Goal: Task Accomplishment & Management: Manage account settings

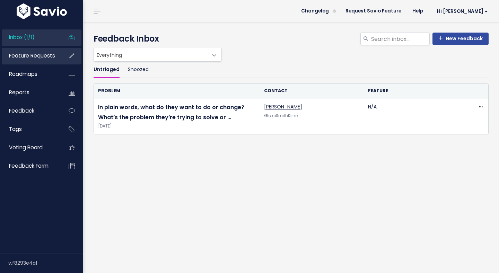
click at [40, 57] on span "Feature Requests" at bounding box center [32, 55] width 46 height 7
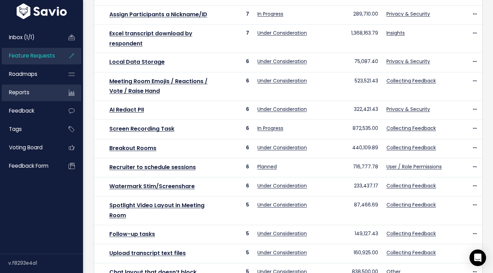
scroll to position [211, 0]
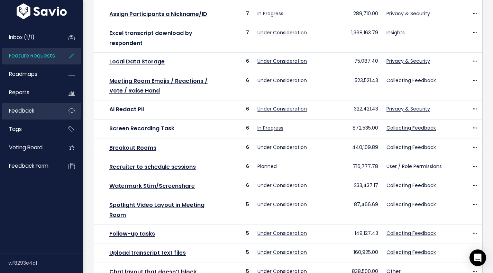
click at [30, 111] on span "Feedback" at bounding box center [21, 110] width 25 height 7
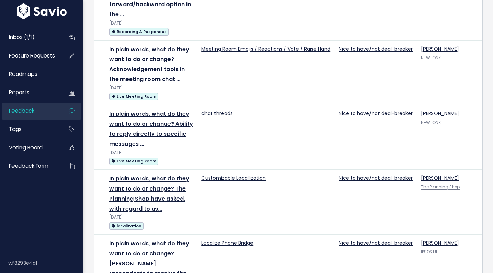
scroll to position [434, 0]
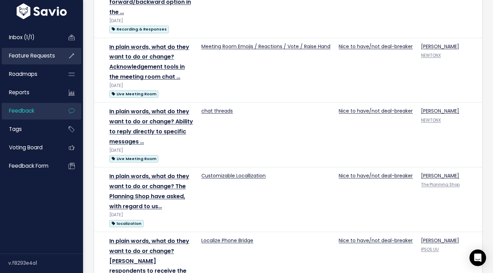
click at [40, 57] on span "Feature Requests" at bounding box center [32, 55] width 46 height 7
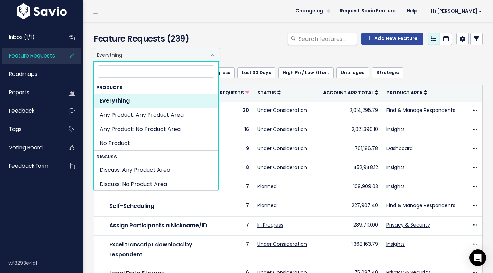
click at [134, 54] on span "Everything" at bounding box center [150, 54] width 112 height 13
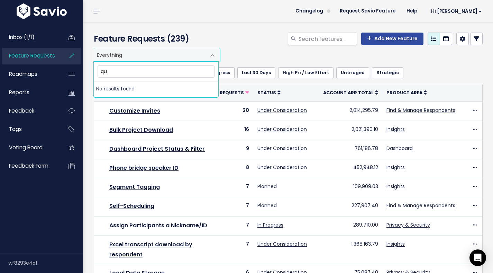
type input "q"
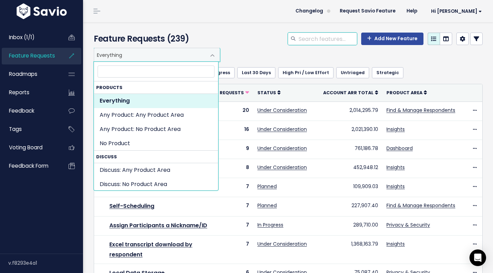
click at [307, 39] on input "search" at bounding box center [327, 39] width 59 height 12
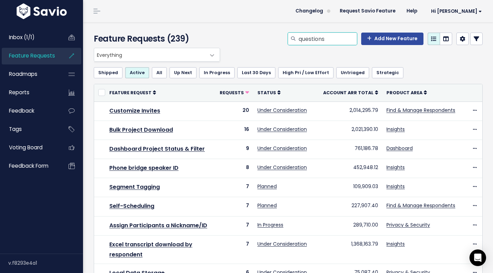
type input "questions"
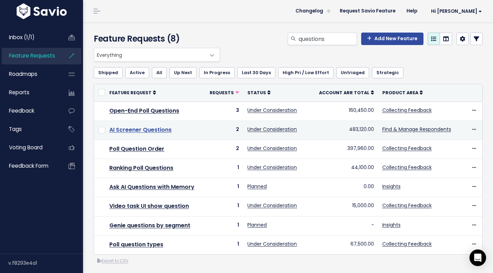
click at [154, 130] on link "AI Screener Questions" at bounding box center [140, 130] width 62 height 8
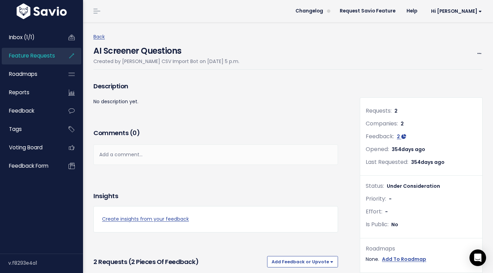
click at [266, 50] on div "AI Screener Questions Created by Savio CSV Import Bot on Oct. 3, 2024, 5 p.m. E…" at bounding box center [289, 55] width 390 height 28
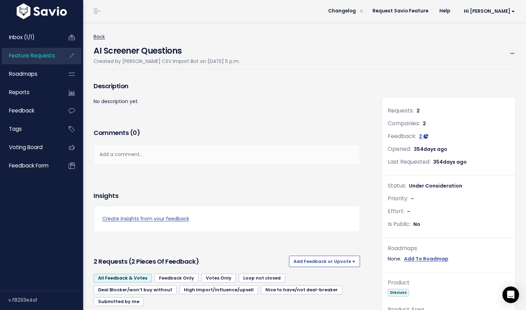
click at [101, 37] on link "Back" at bounding box center [99, 36] width 11 height 7
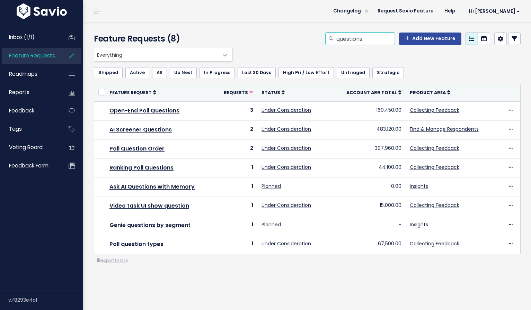
click at [350, 38] on input "questions" at bounding box center [365, 39] width 59 height 12
type input "design"
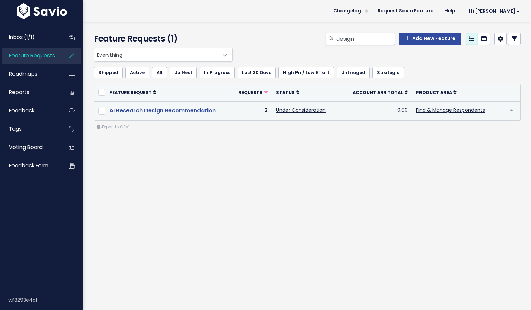
click at [190, 113] on link "AI Research Design Recommendation" at bounding box center [162, 111] width 106 height 8
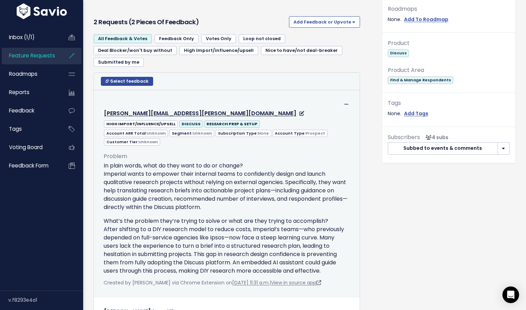
scroll to position [340, 0]
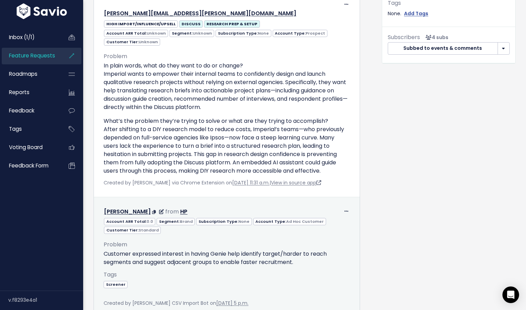
click at [186, 240] on div "Problem Customer expressed interest in having Genie help identify target/harder…" at bounding box center [227, 253] width 246 height 27
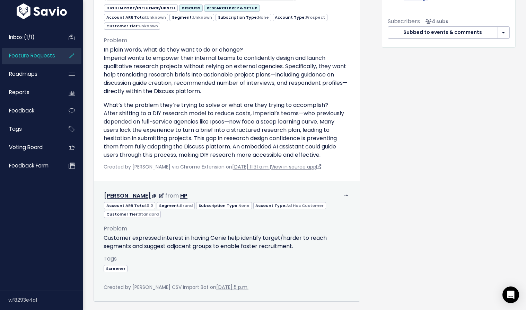
scroll to position [372, 0]
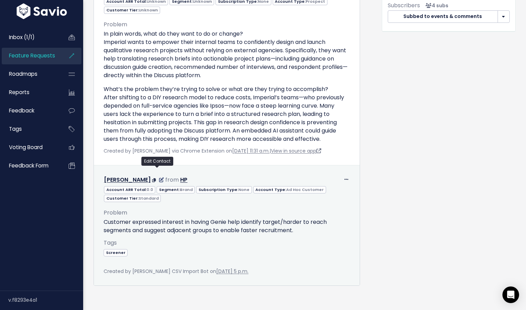
click at [159, 178] on icon at bounding box center [161, 180] width 5 height 5
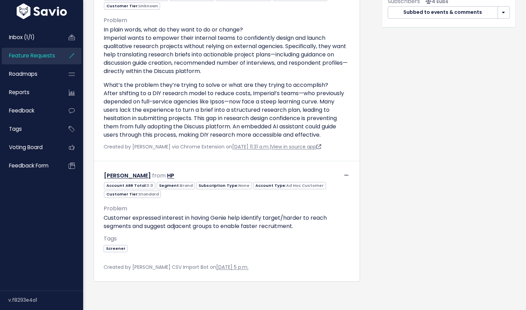
scroll to position [378, 0]
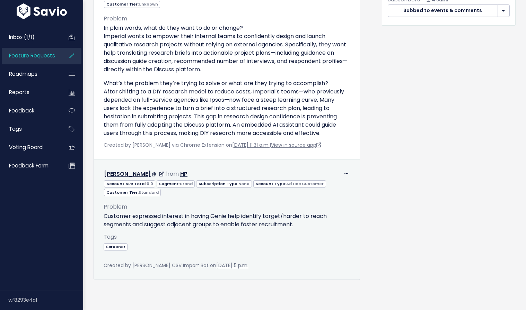
click at [339, 169] on div "Edit Return to Inbox Delete Woloszyn, Beth from HP" at bounding box center [226, 174] width 257 height 10
click at [344, 172] on icon at bounding box center [346, 174] width 4 height 5
click at [324, 186] on link "Edit" at bounding box center [325, 193] width 50 height 14
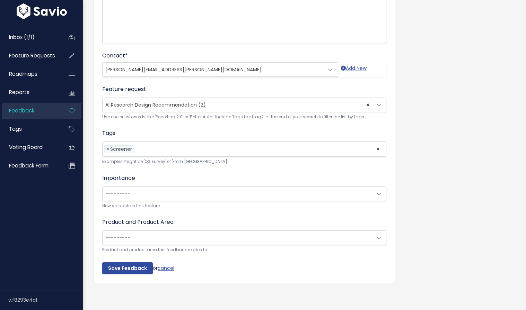
scroll to position [165, 0]
click at [211, 100] on span "× AI Research Design Recommendation (2)" at bounding box center [237, 105] width 269 height 14
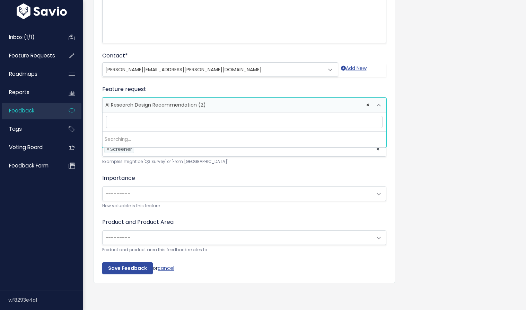
scroll to position [267, 0]
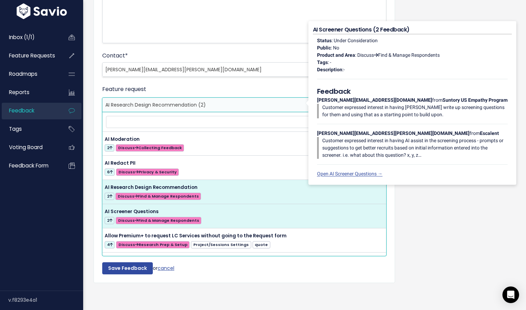
select select "58943"
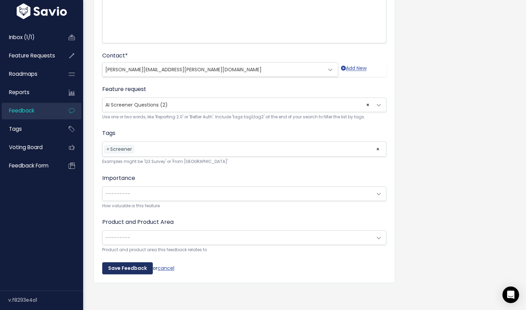
click at [127, 264] on input "Save Feedback" at bounding box center [127, 269] width 51 height 12
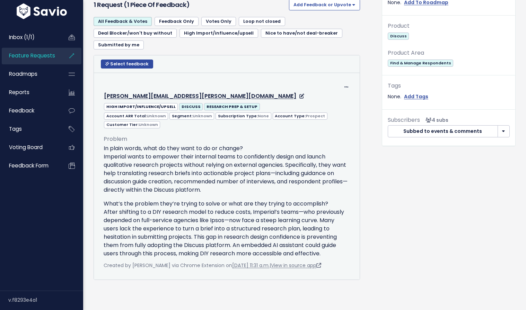
scroll to position [295, 0]
click at [344, 85] on icon at bounding box center [346, 87] width 4 height 5
click at [316, 100] on link "Edit" at bounding box center [325, 107] width 50 height 14
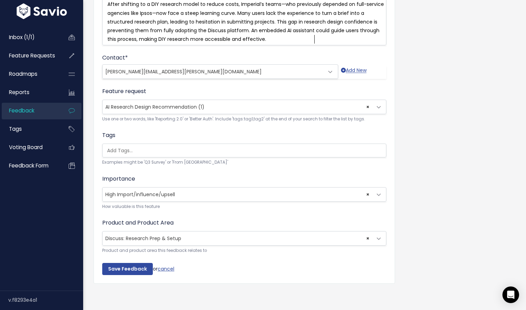
scroll to position [167, 0]
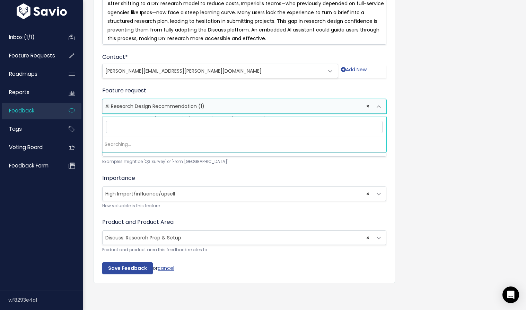
click at [214, 101] on span "× AI Research Design Recommendation (1)" at bounding box center [237, 106] width 269 height 14
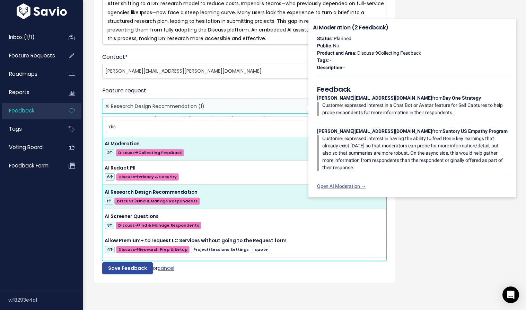
scroll to position [0, 0]
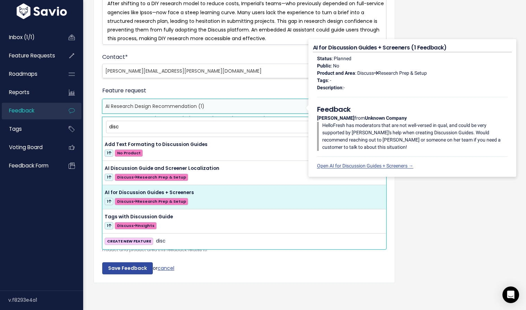
type input "disc"
select select "58911"
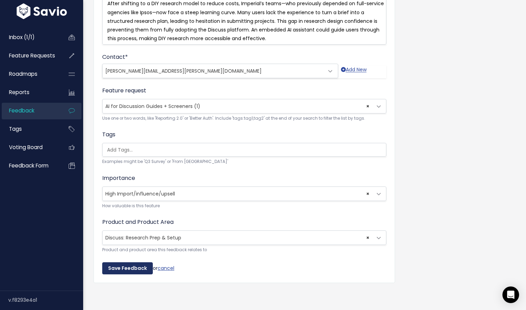
click at [130, 265] on input "Save Feedback" at bounding box center [127, 269] width 51 height 12
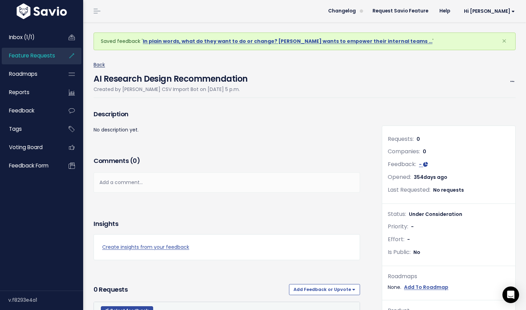
click at [102, 67] on link "Back" at bounding box center [99, 64] width 11 height 7
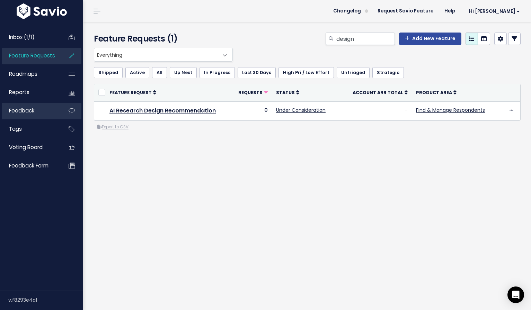
click at [45, 110] on link "Feedback" at bounding box center [30, 111] width 56 height 16
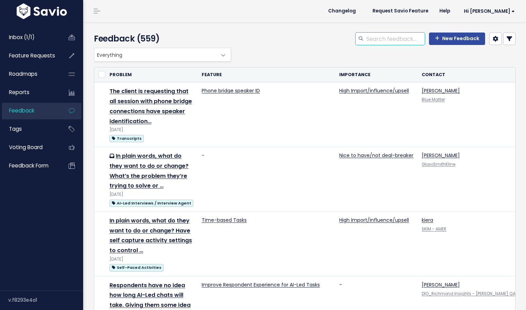
click at [389, 40] on input "search" at bounding box center [394, 39] width 59 height 12
type input "question"
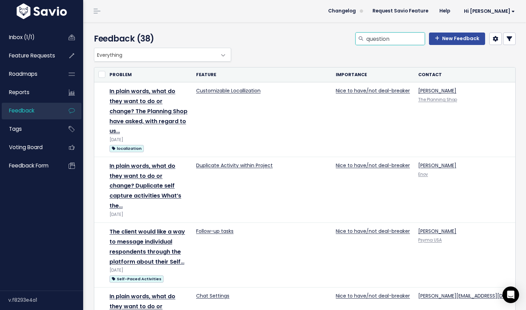
click at [397, 40] on input "question" at bounding box center [394, 39] width 59 height 12
type input "q"
type input "discussion"
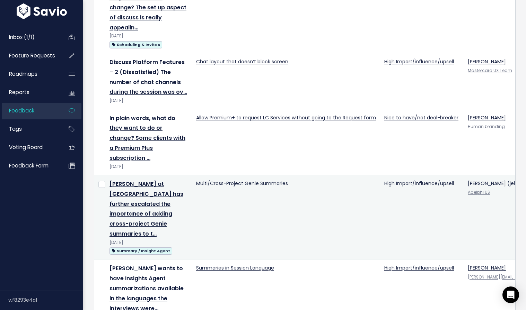
scroll to position [760, 0]
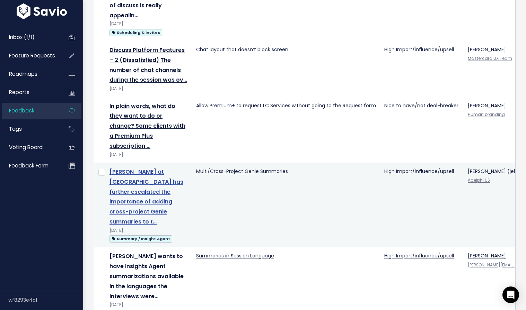
click at [151, 168] on link "Jelena at Adelphi has further escalated the importance of adding cross-project …" at bounding box center [146, 197] width 74 height 58
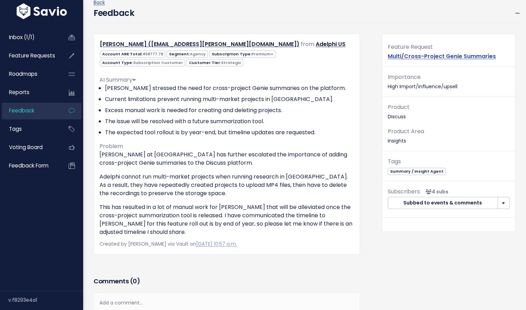
scroll to position [38, 0]
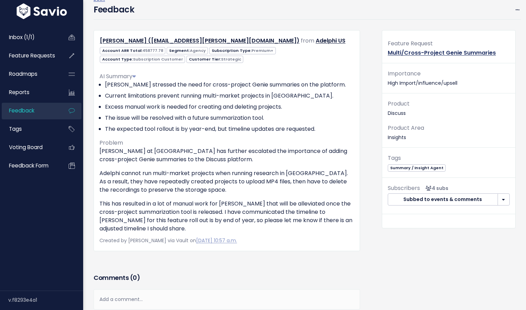
click at [426, 53] on link "Multi/Cross-Project Genie Summaries" at bounding box center [442, 53] width 108 height 8
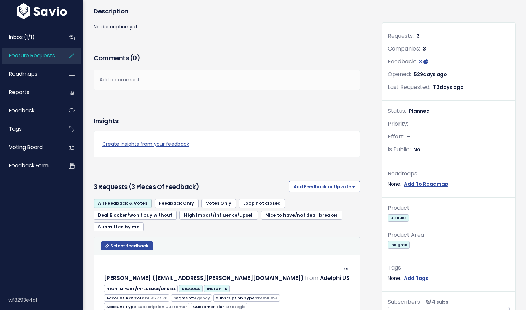
scroll to position [75, 0]
click at [412, 114] on span "Planned" at bounding box center [419, 111] width 21 height 7
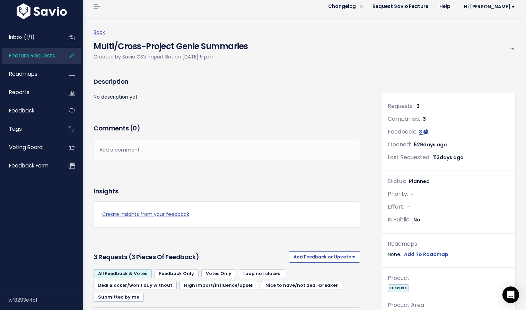
scroll to position [0, 0]
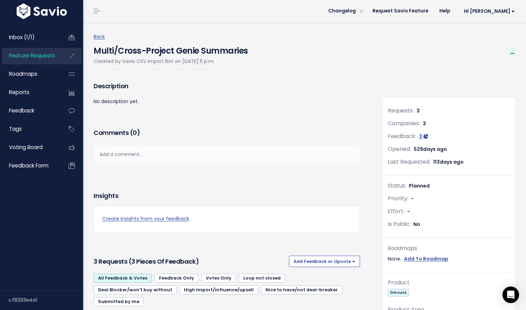
click at [510, 53] on icon at bounding box center [512, 54] width 4 height 5
click at [490, 67] on link "Edit" at bounding box center [488, 73] width 51 height 14
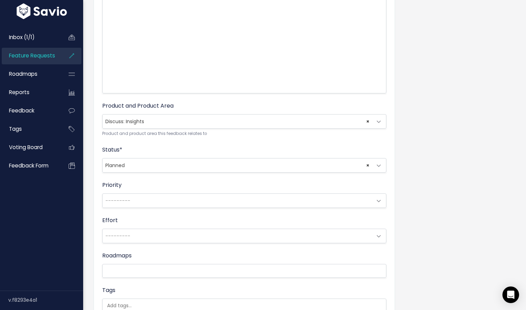
scroll to position [135, 0]
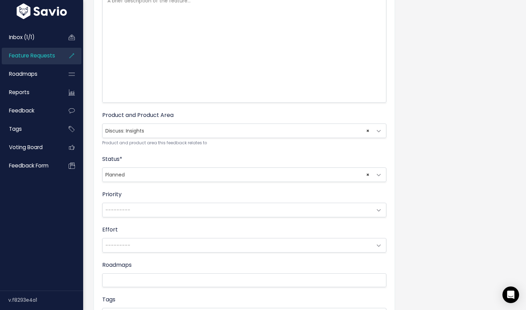
click at [137, 173] on span "× Planned" at bounding box center [237, 175] width 269 height 14
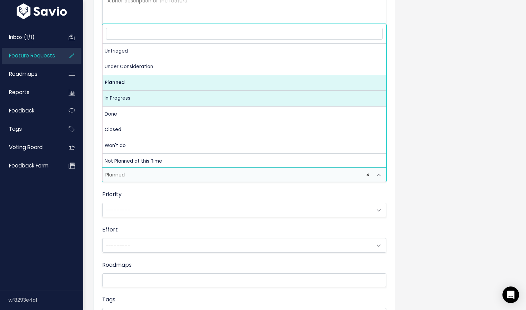
select select "IN_PROGRESS"
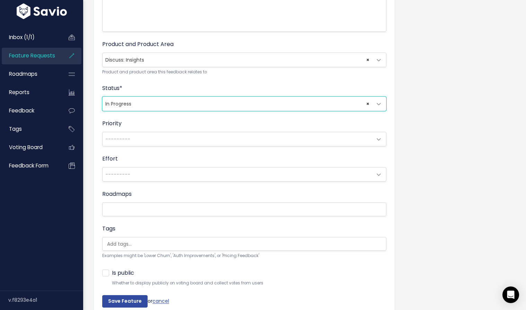
scroll to position [244, 0]
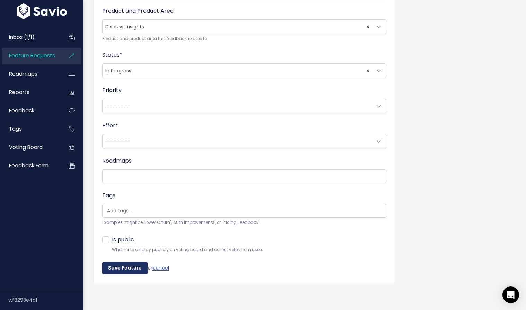
click at [115, 265] on input "Save Feature" at bounding box center [124, 268] width 45 height 12
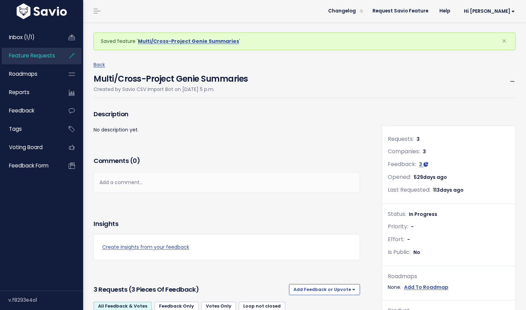
click at [44, 54] on span "Feature Requests" at bounding box center [32, 55] width 46 height 7
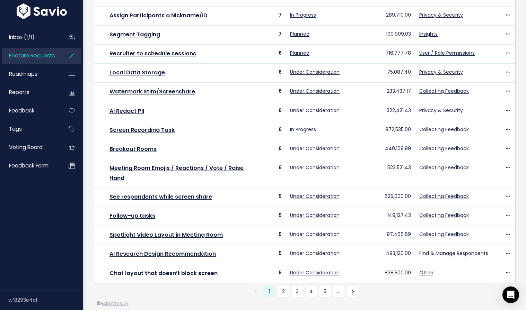
scroll to position [229, 0]
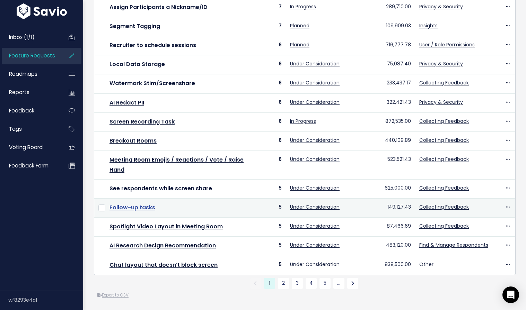
click at [133, 204] on link "Follow-up tasks" at bounding box center [132, 208] width 46 height 8
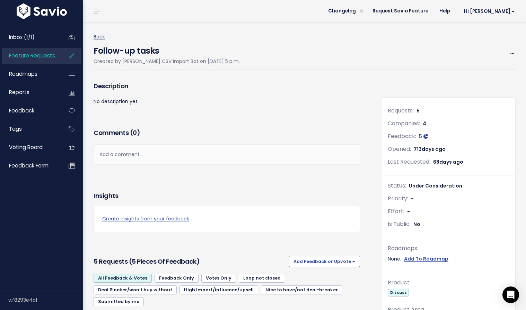
click at [105, 37] on link "Back" at bounding box center [99, 36] width 11 height 7
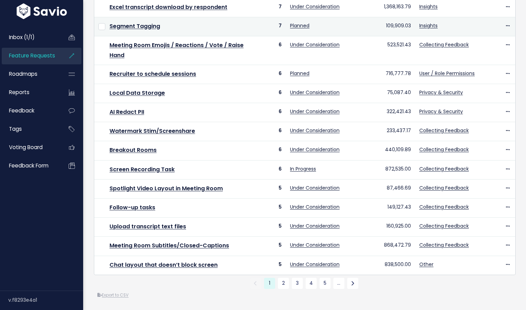
scroll to position [229, 0]
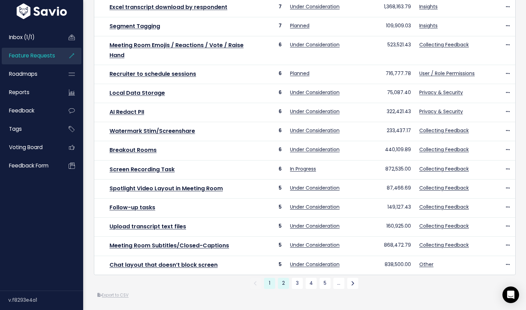
click at [278, 279] on link "2" at bounding box center [283, 283] width 11 height 11
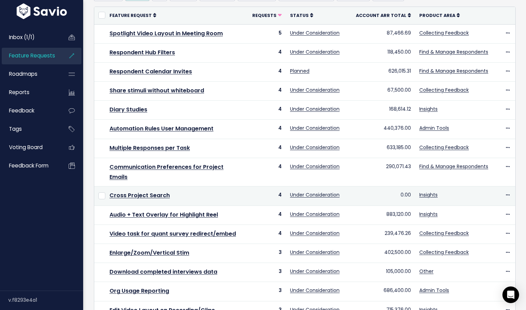
scroll to position [78, 0]
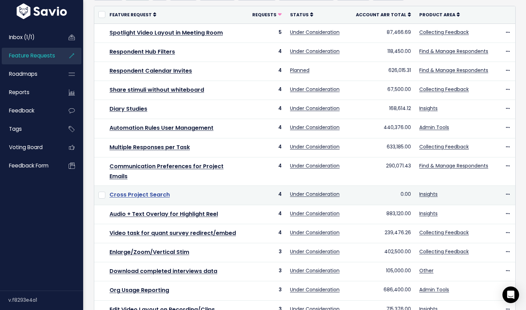
click at [144, 191] on link "Cross Project Search" at bounding box center [139, 195] width 60 height 8
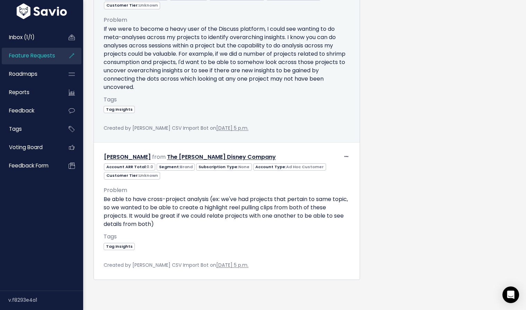
scroll to position [626, 0]
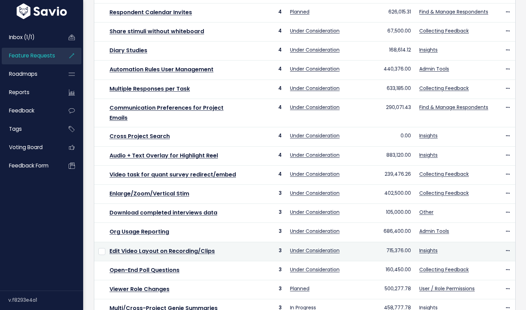
scroll to position [218, 0]
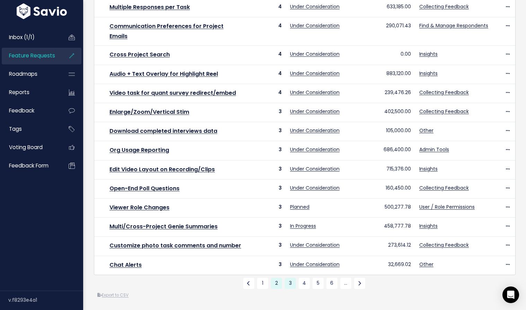
click at [286, 281] on link "3" at bounding box center [290, 283] width 11 height 11
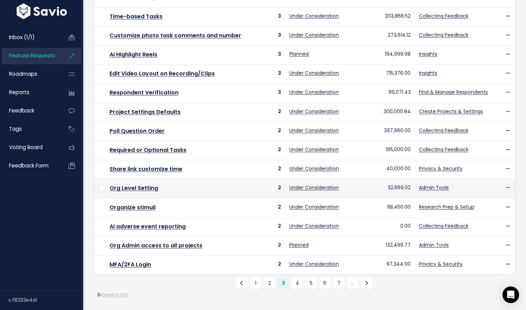
scroll to position [219, 0]
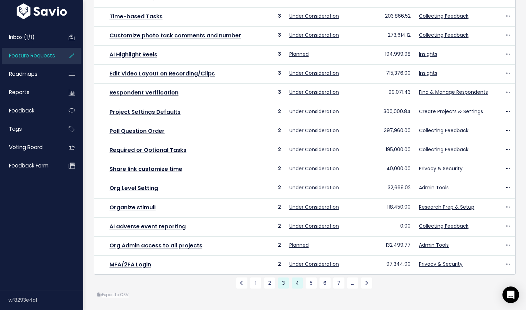
click at [295, 280] on link "4" at bounding box center [297, 283] width 11 height 11
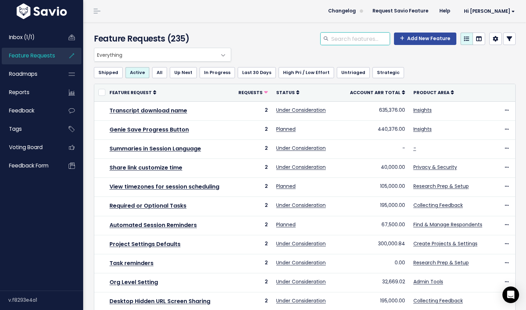
click at [337, 37] on input "search" at bounding box center [359, 39] width 59 height 12
type input "AI res"
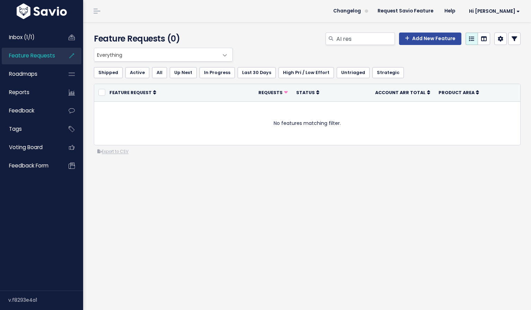
click at [57, 55] on li "Feature Requests" at bounding box center [42, 56] width 80 height 17
click at [348, 39] on input "AI res" at bounding box center [365, 39] width 59 height 12
type input "discussion"
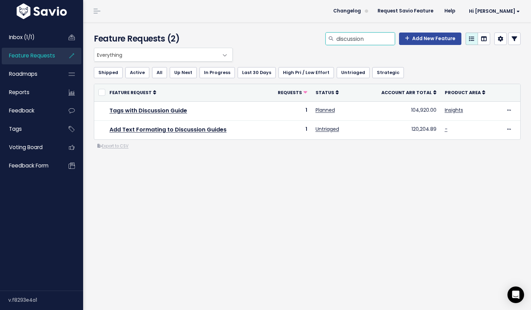
click at [373, 38] on input "discussion" at bounding box center [365, 39] width 59 height 12
click at [32, 36] on span "Inbox (1/1)" at bounding box center [22, 37] width 26 height 7
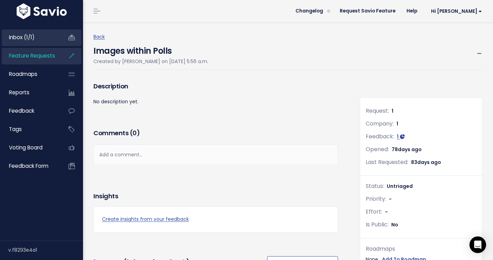
click at [54, 41] on link "Inbox (1/1)" at bounding box center [30, 37] width 56 height 16
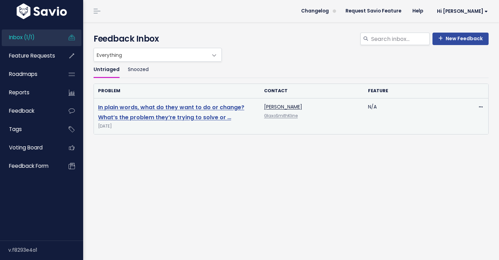
click at [164, 105] on link "In plain words, what do they want to do or change? What’s the problem they’re t…" at bounding box center [171, 112] width 146 height 18
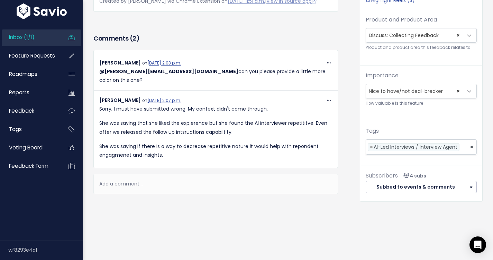
scroll to position [191, 0]
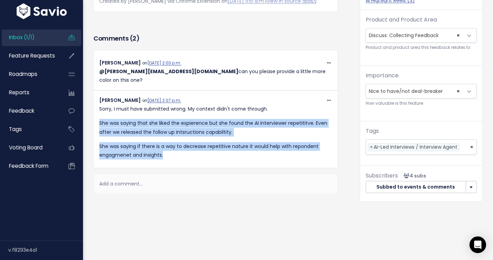
drag, startPoint x: 100, startPoint y: 118, endPoint x: 177, endPoint y: 149, distance: 83.7
click at [177, 149] on div "Sorry, I must have submitted wrong. My context didn't come through. She was say…" at bounding box center [215, 132] width 233 height 55
copy div "She was saying that she liked the expierence but she found the AI interviewer r…"
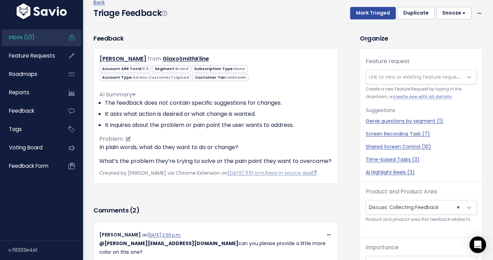
scroll to position [29, 0]
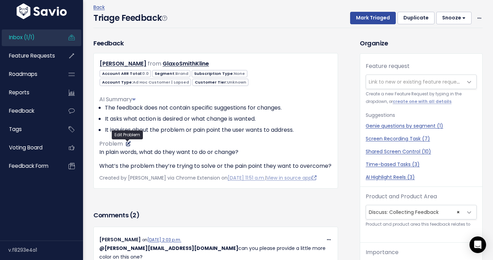
click at [126, 143] on icon at bounding box center [128, 143] width 5 height 5
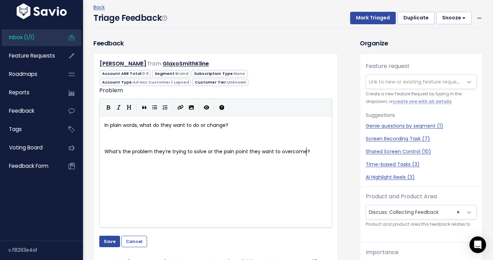
scroll to position [1, 0]
click at [135, 137] on pre "​" at bounding box center [218, 134] width 231 height 9
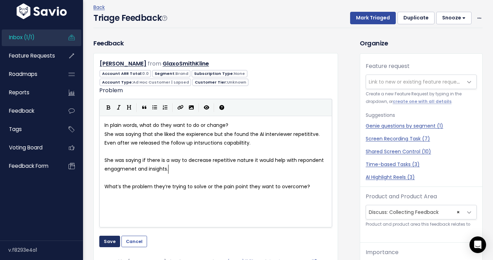
click at [109, 243] on button "Save" at bounding box center [109, 240] width 21 height 11
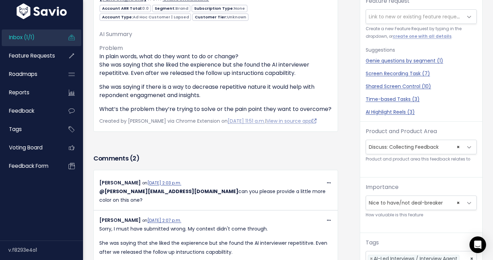
scroll to position [0, 0]
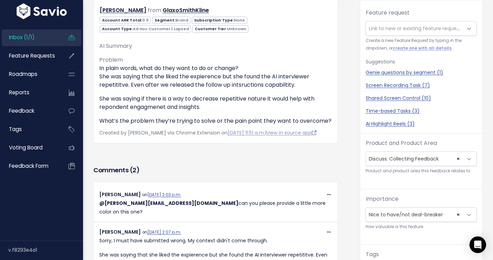
click at [391, 28] on span "Link to new or existing feature request..." at bounding box center [417, 28] width 96 height 7
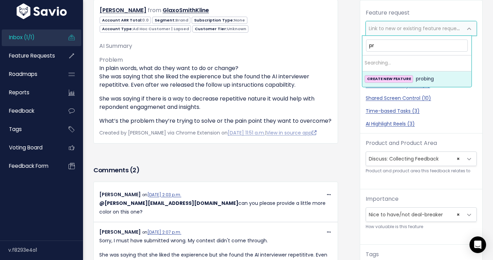
type input "p"
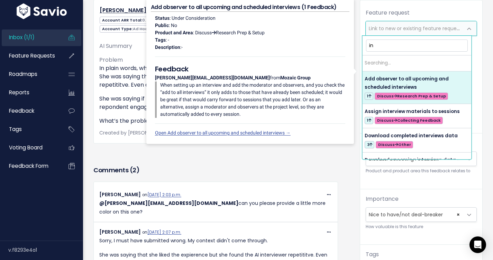
type input "i"
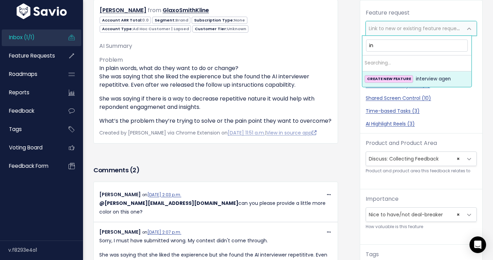
type input "i"
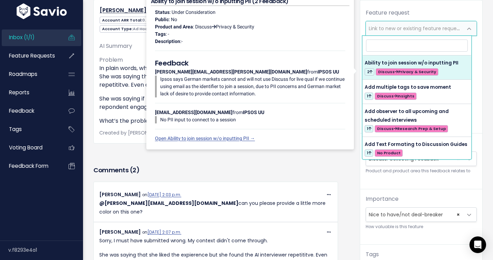
click at [309, 175] on h3 "Comments ( 2 )" at bounding box center [216, 170] width 245 height 10
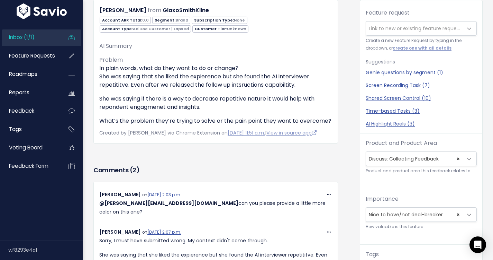
click at [417, 25] on span "Link to new or existing feature request..." at bounding box center [417, 28] width 96 height 7
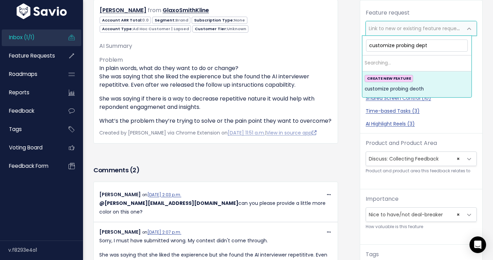
type input "customize probing depth"
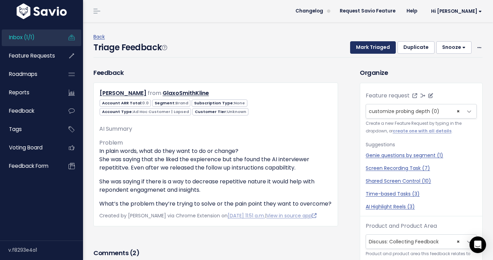
click at [375, 45] on button "Mark Triaged" at bounding box center [373, 47] width 46 height 12
